Goal: Information Seeking & Learning: Learn about a topic

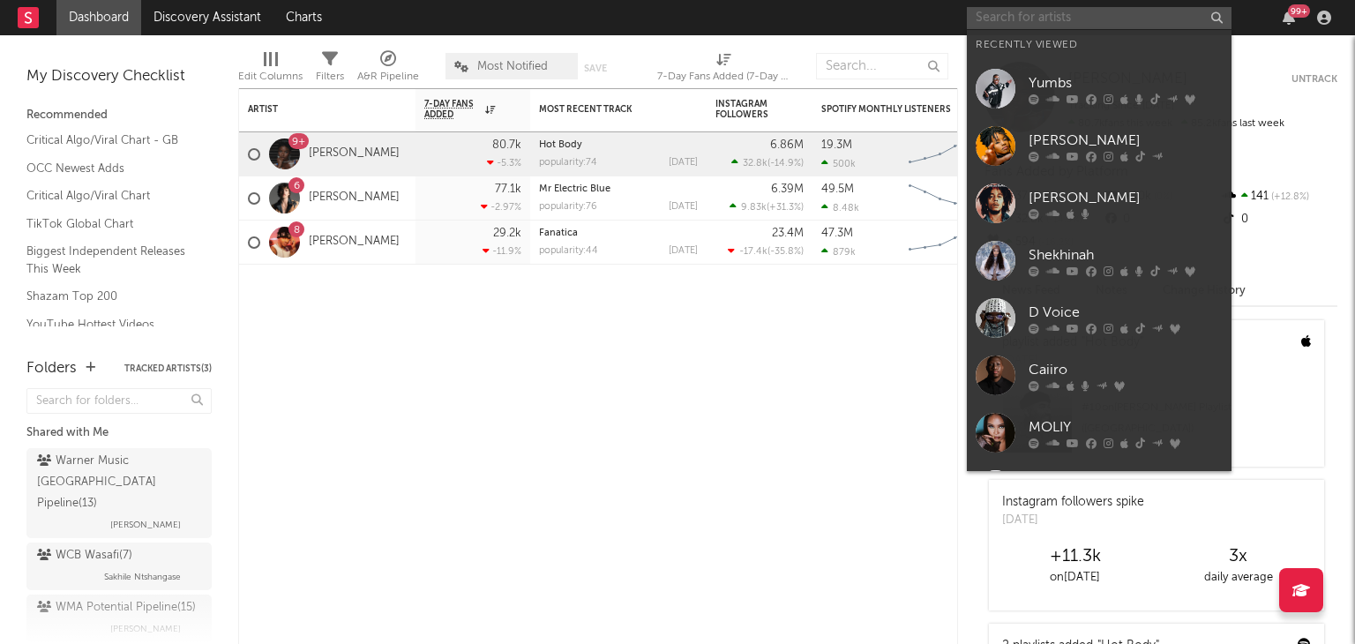
click at [1036, 19] on input "text" at bounding box center [1099, 18] width 265 height 22
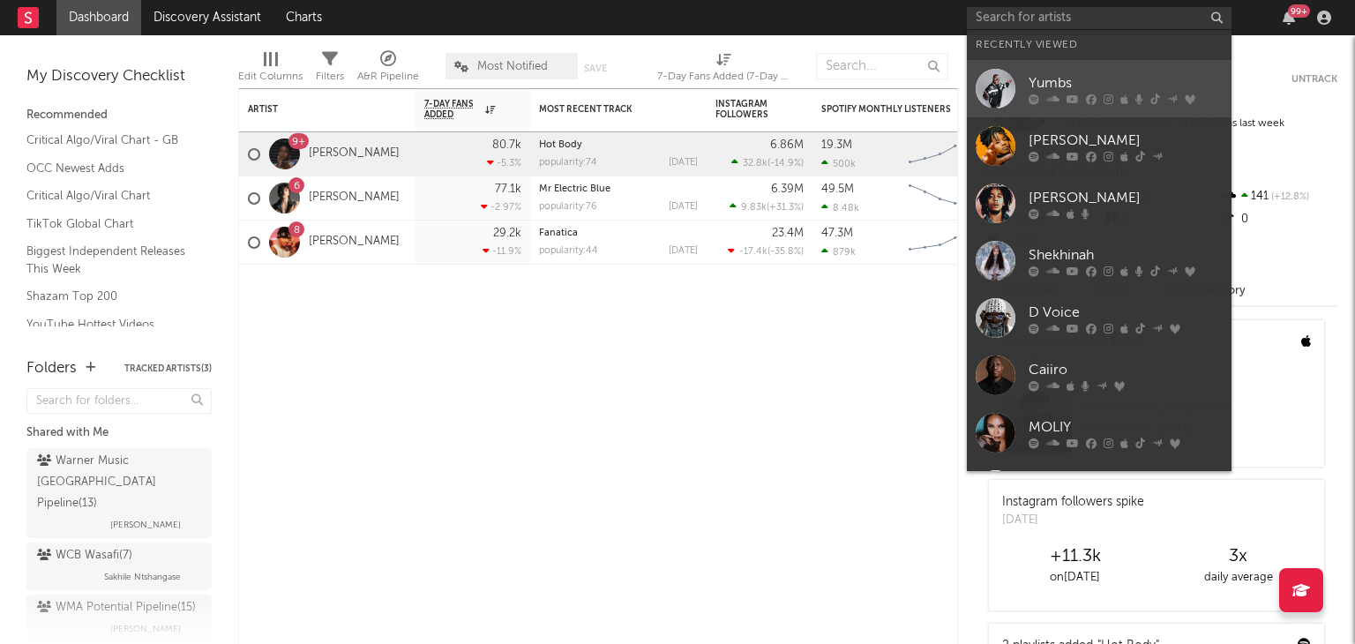
click at [1072, 82] on div "Yumbs" at bounding box center [1126, 82] width 194 height 21
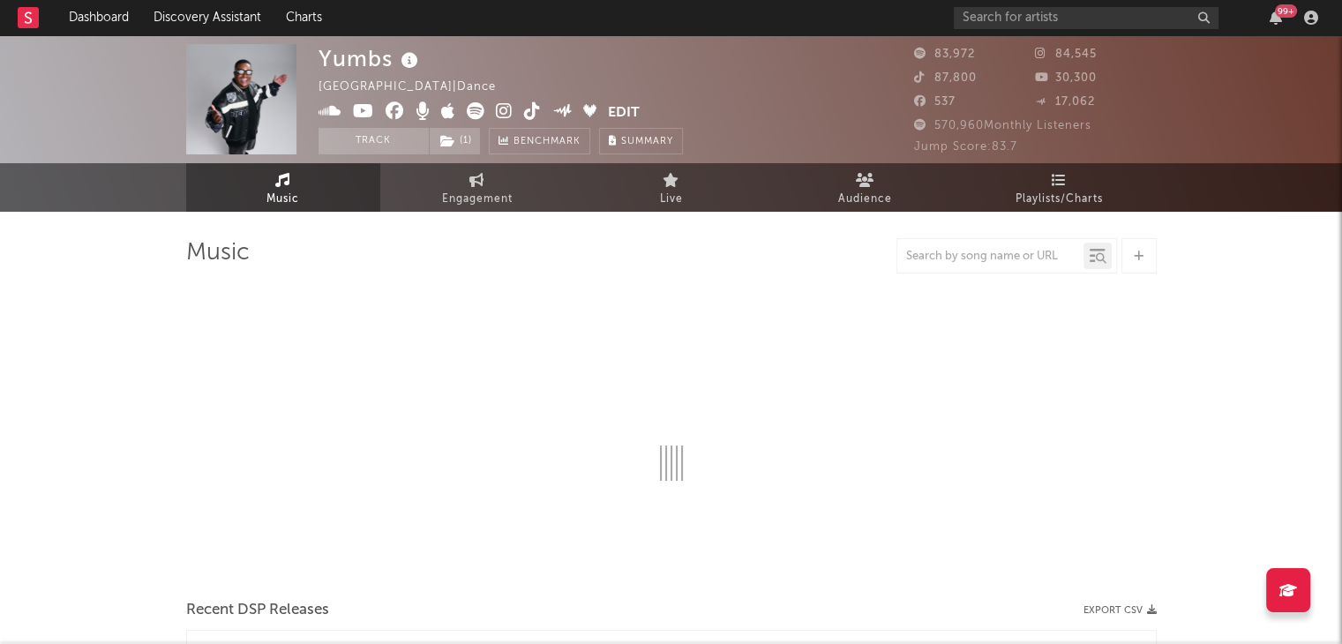
select select "6m"
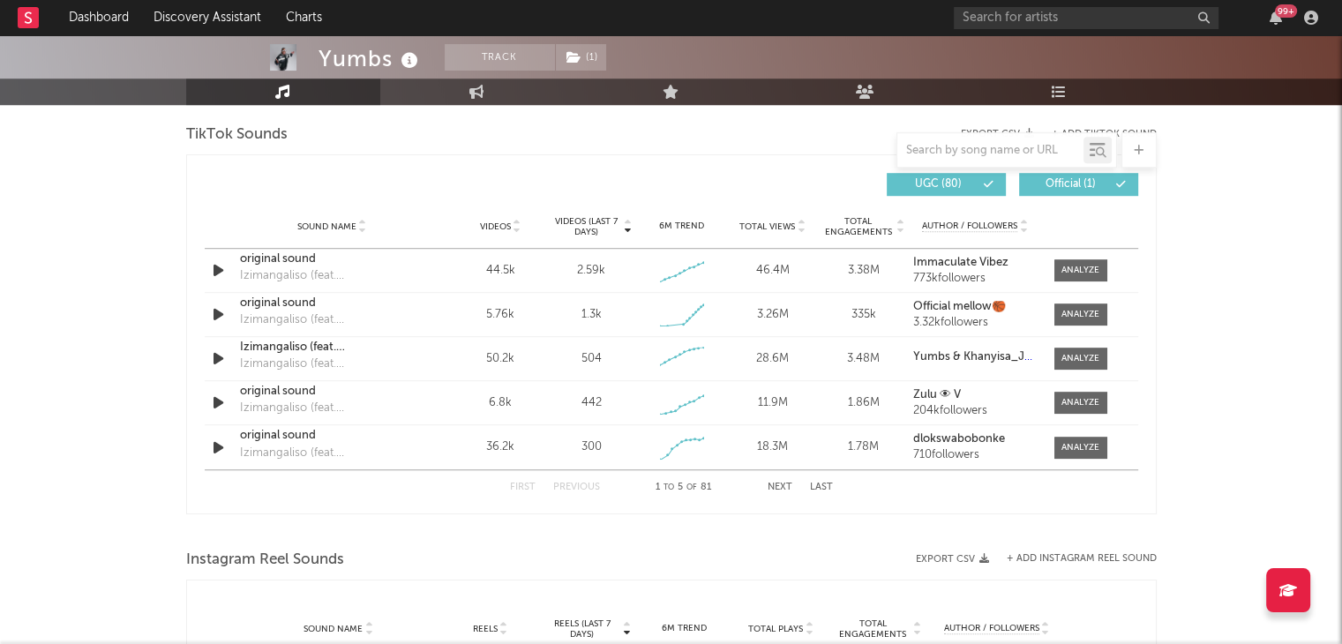
scroll to position [1200, 0]
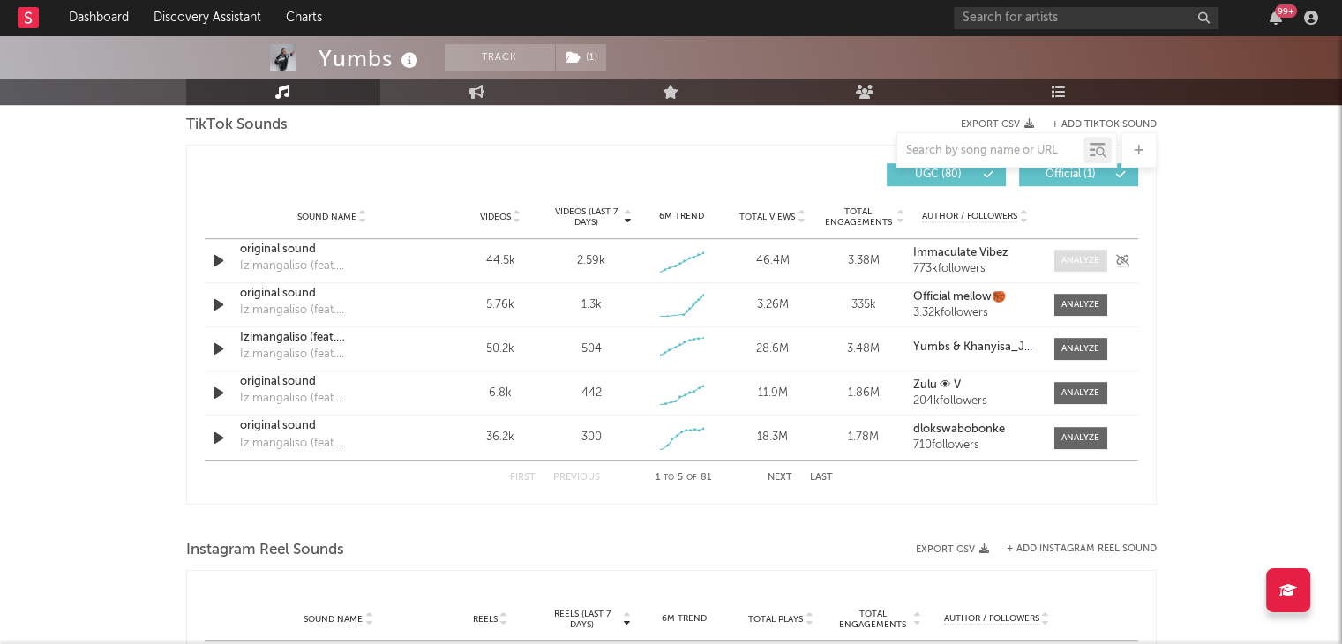
click at [1085, 262] on div at bounding box center [1080, 260] width 38 height 13
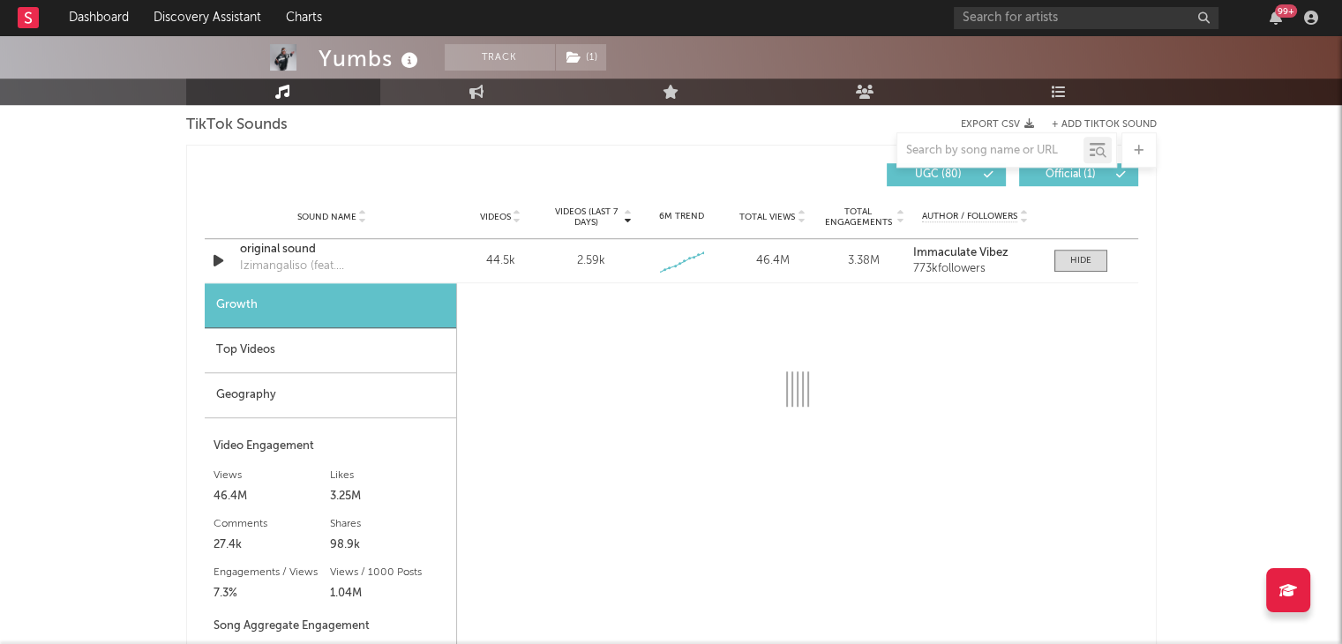
select select "1w"
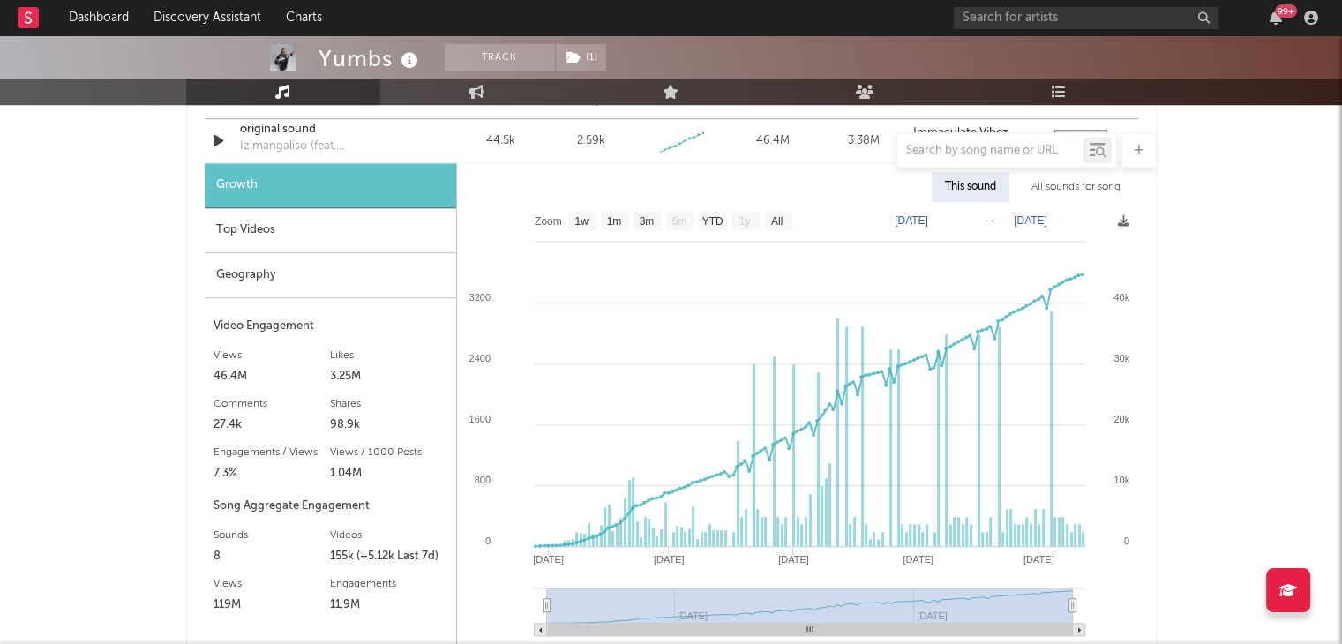
scroll to position [1220, 0]
